Goal: Task Accomplishment & Management: Manage account settings

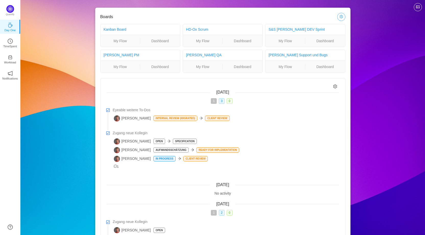
click at [337, 16] on button "button" at bounding box center [341, 17] width 8 height 8
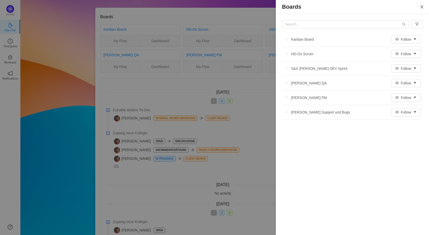
click at [421, 7] on icon "icon: close" at bounding box center [421, 6] width 3 height 3
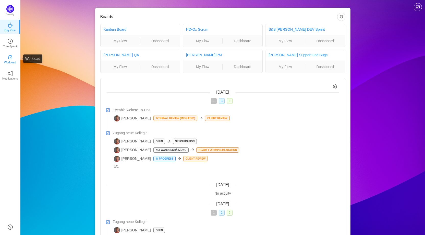
click at [11, 59] on icon "icon: inbox" at bounding box center [10, 57] width 5 height 5
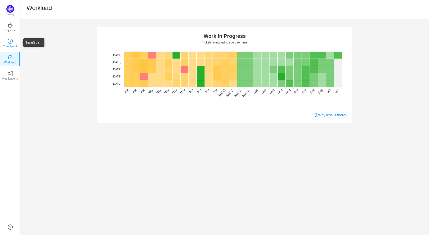
click at [13, 43] on link "TimeSpent" at bounding box center [10, 42] width 5 height 5
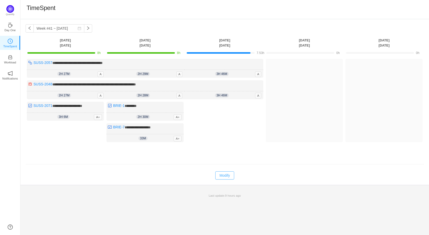
click at [223, 175] on button "Modify" at bounding box center [224, 175] width 19 height 8
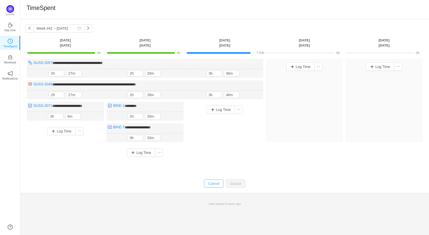
click at [215, 182] on button "Cancel" at bounding box center [213, 183] width 19 height 8
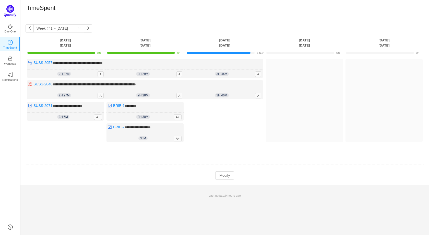
click at [10, 9] on img at bounding box center [10, 9] width 8 height 8
click at [13, 27] on link "Day One" at bounding box center [10, 26] width 5 height 5
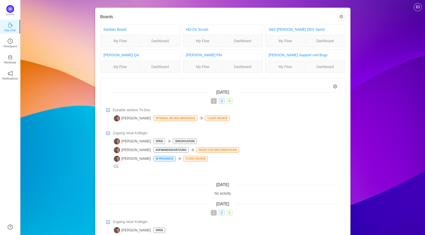
click at [334, 87] on icon "icon: setting" at bounding box center [335, 86] width 4 height 4
click at [341, 19] on button "button" at bounding box center [341, 17] width 8 height 8
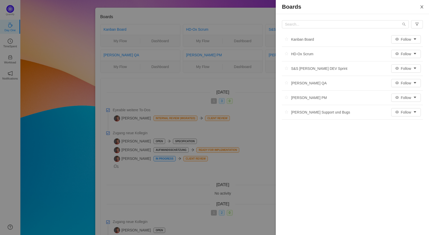
click at [424, 8] on button "Close" at bounding box center [422, 7] width 14 height 14
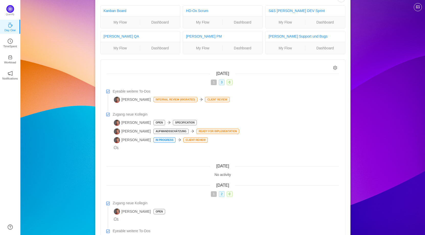
scroll to position [81, 0]
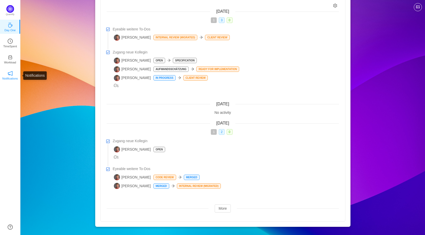
click at [3, 77] on p "Notifications" at bounding box center [10, 78] width 16 height 5
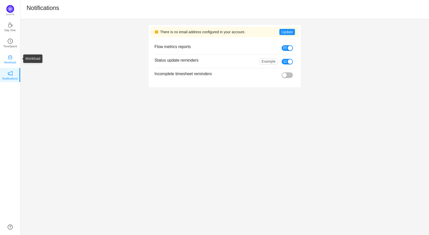
click at [12, 58] on icon "icon: inbox" at bounding box center [10, 57] width 5 height 5
